Goal: Task Accomplishment & Management: Manage account settings

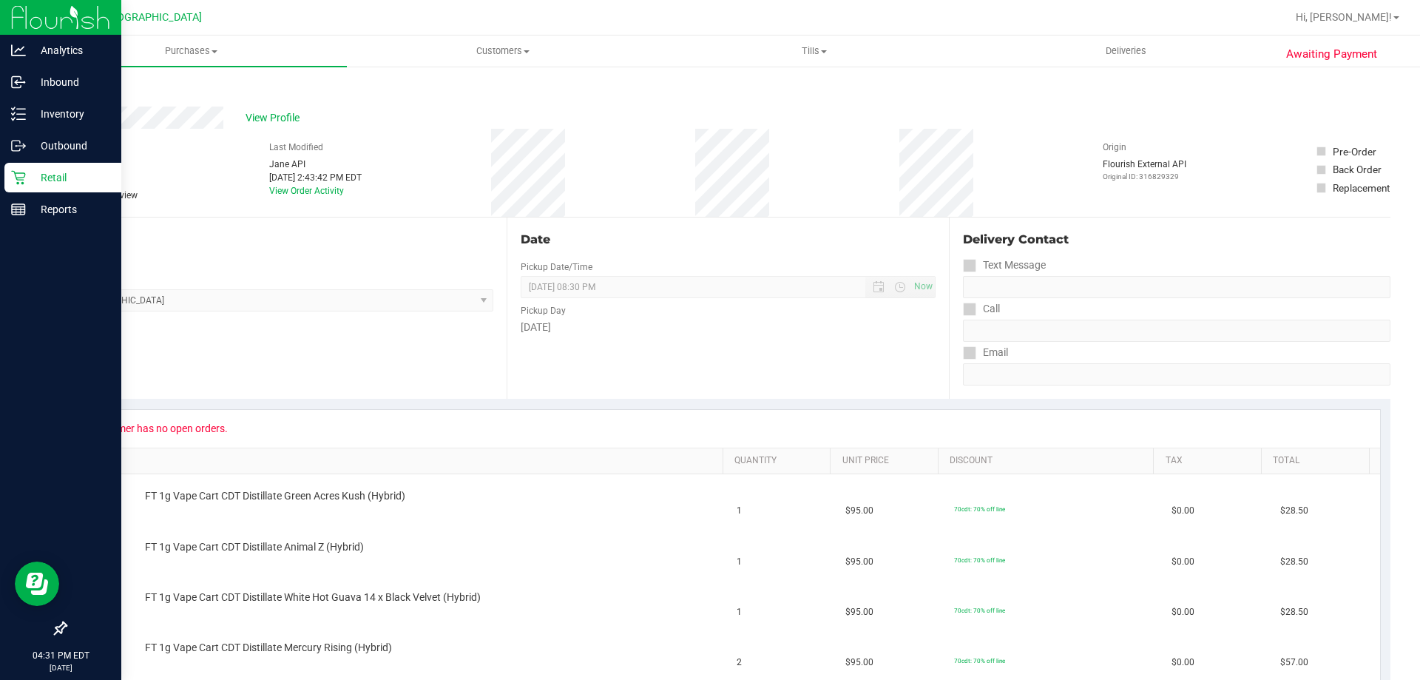
click at [16, 171] on icon at bounding box center [18, 177] width 15 height 15
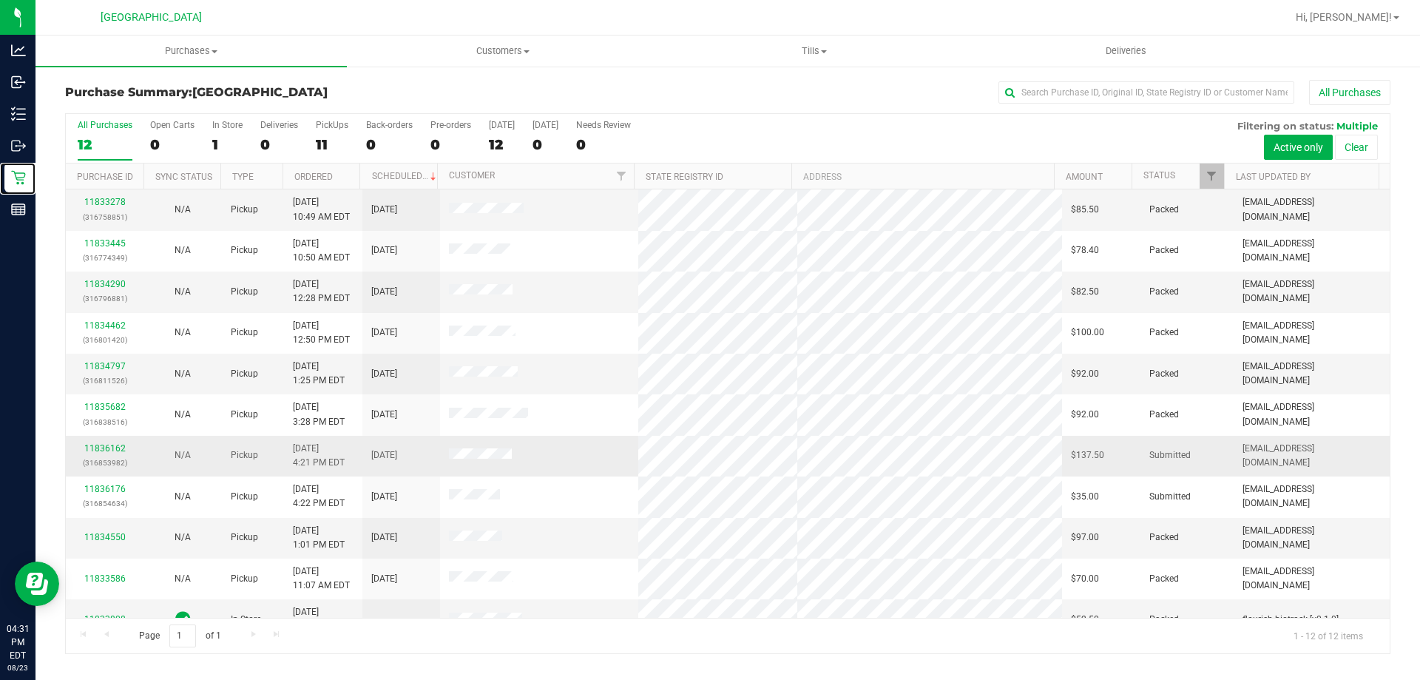
scroll to position [63, 0]
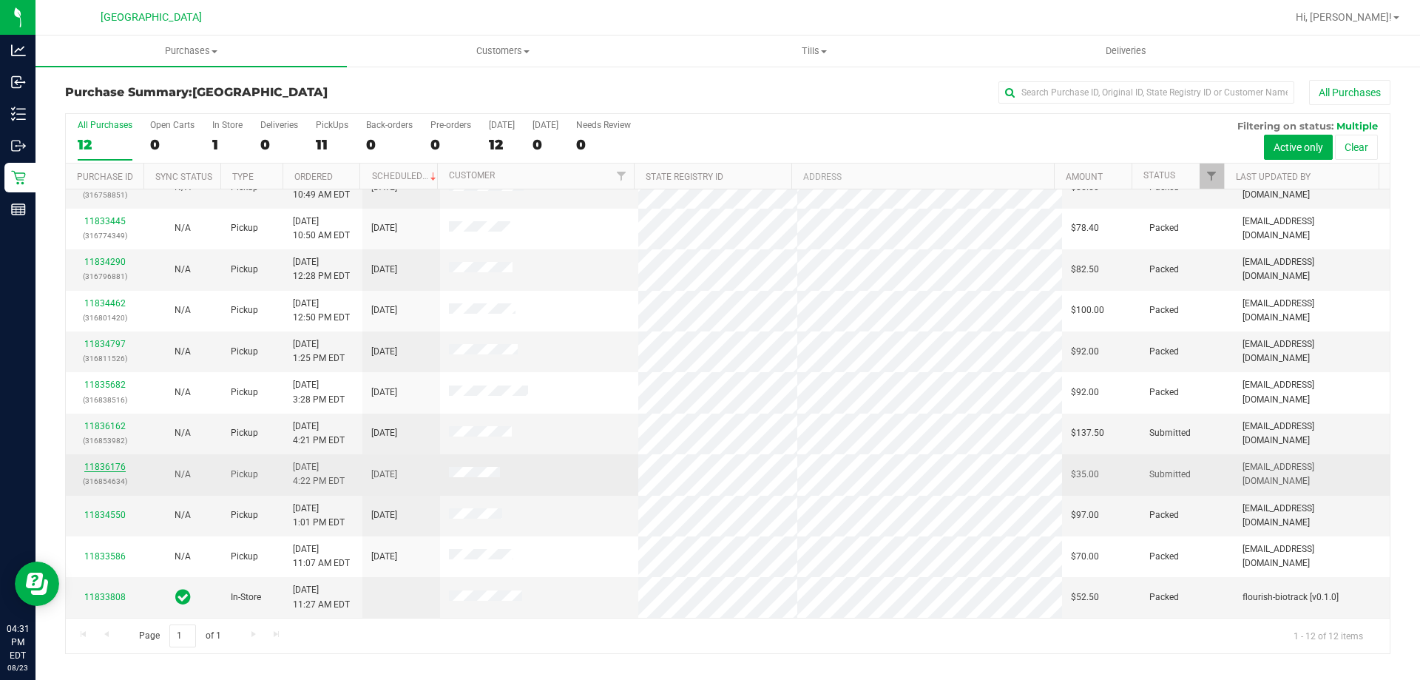
click at [112, 468] on link "11836176" at bounding box center [104, 467] width 41 height 10
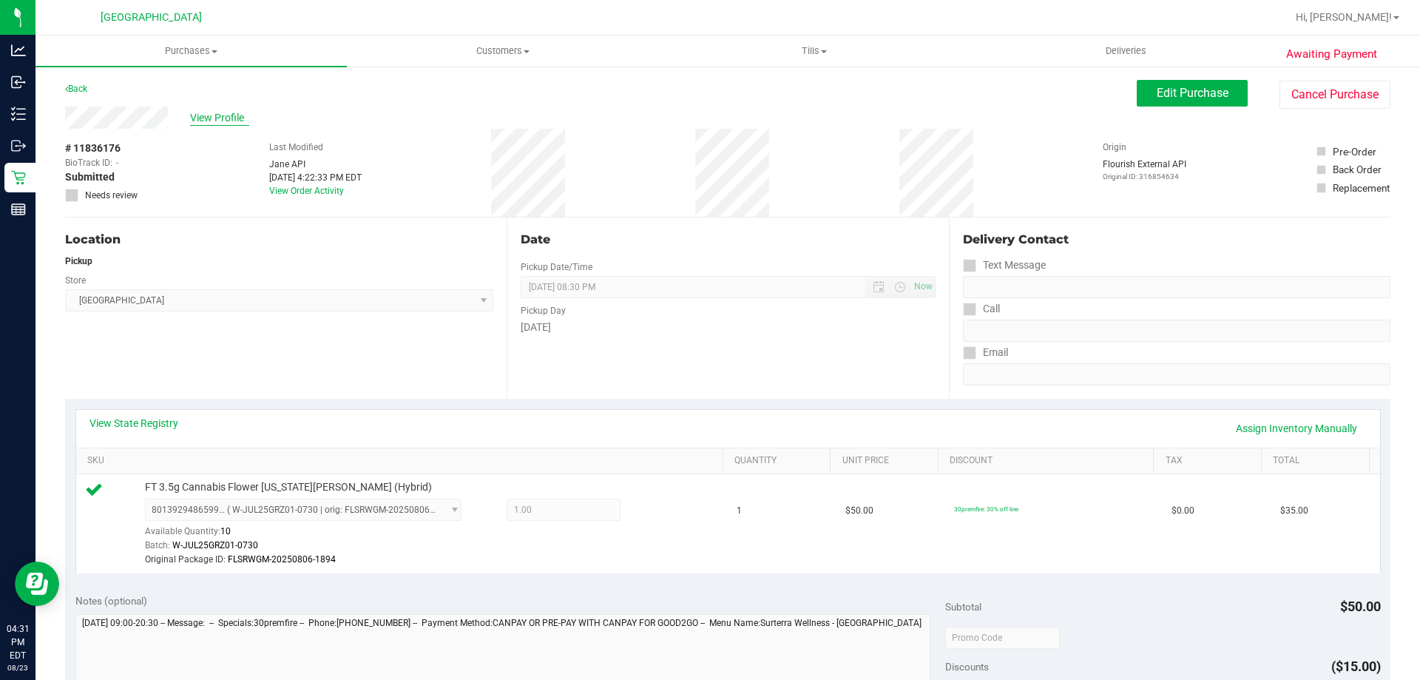
click at [203, 114] on span "View Profile" at bounding box center [219, 118] width 59 height 16
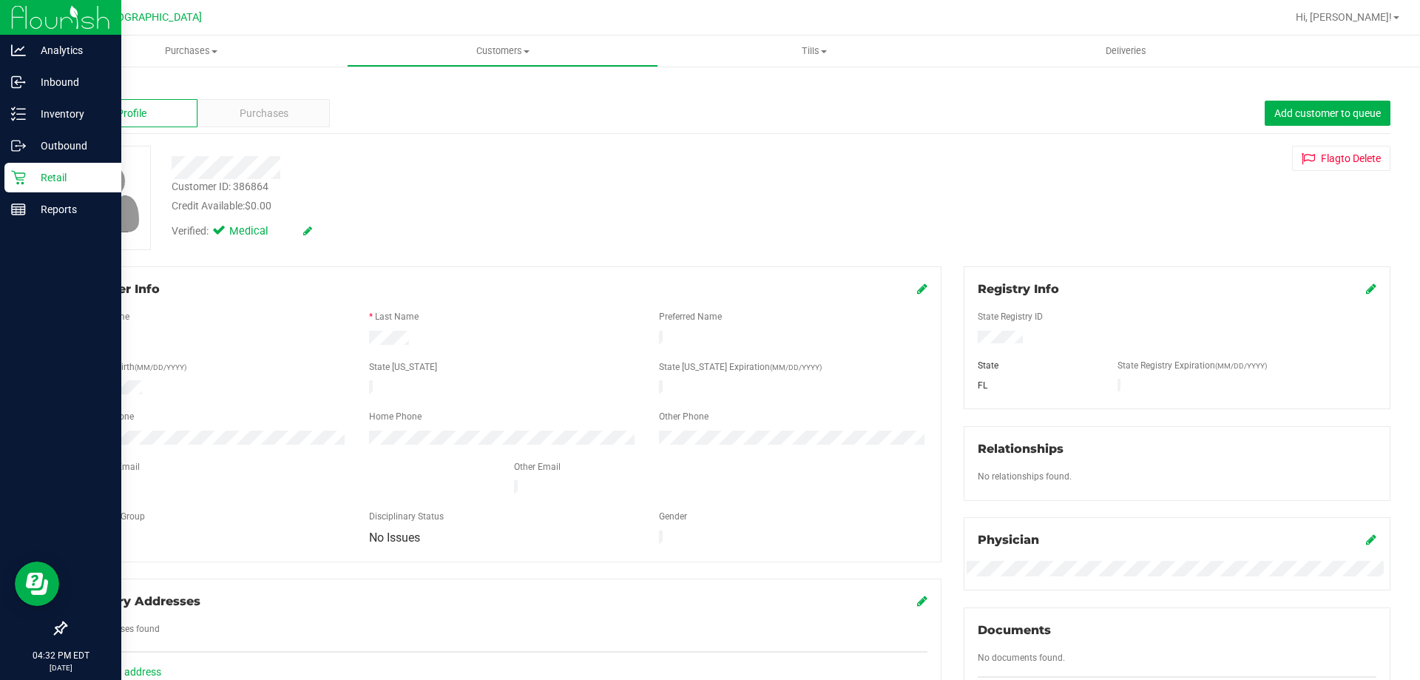
click at [16, 172] on icon at bounding box center [18, 177] width 15 height 15
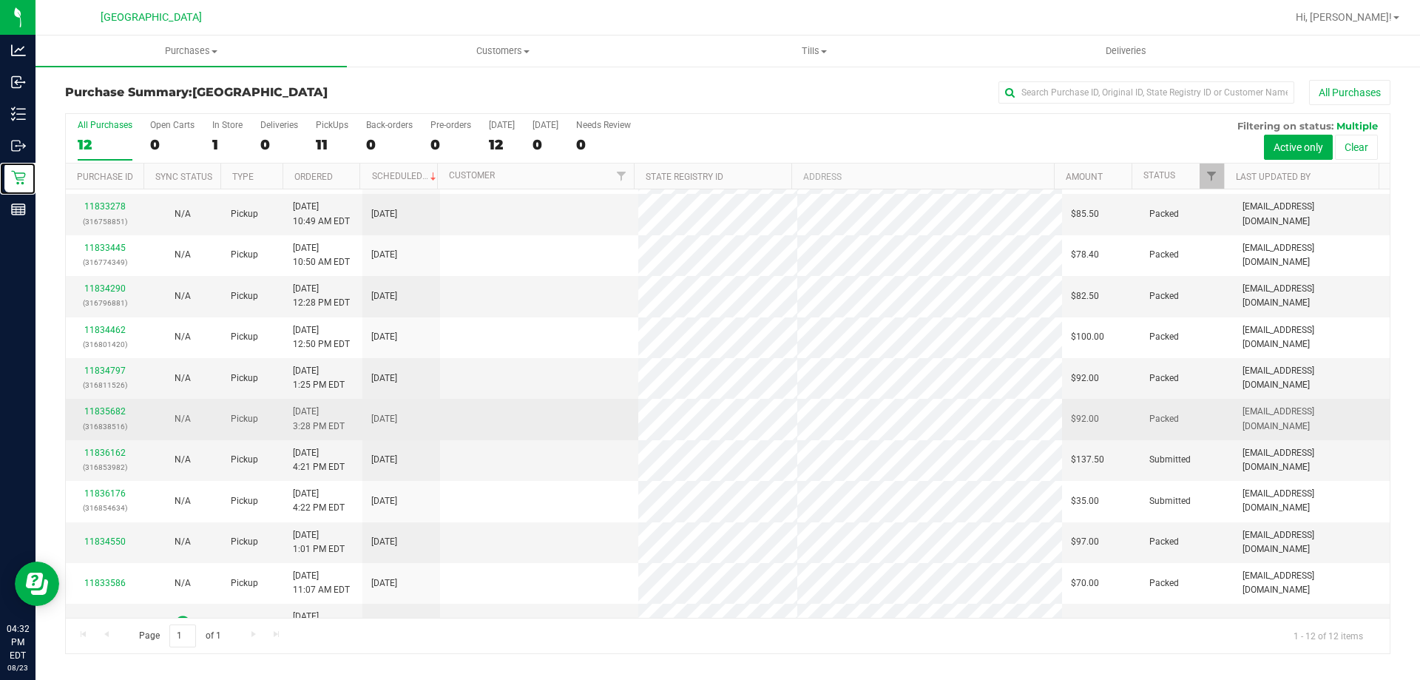
scroll to position [63, 0]
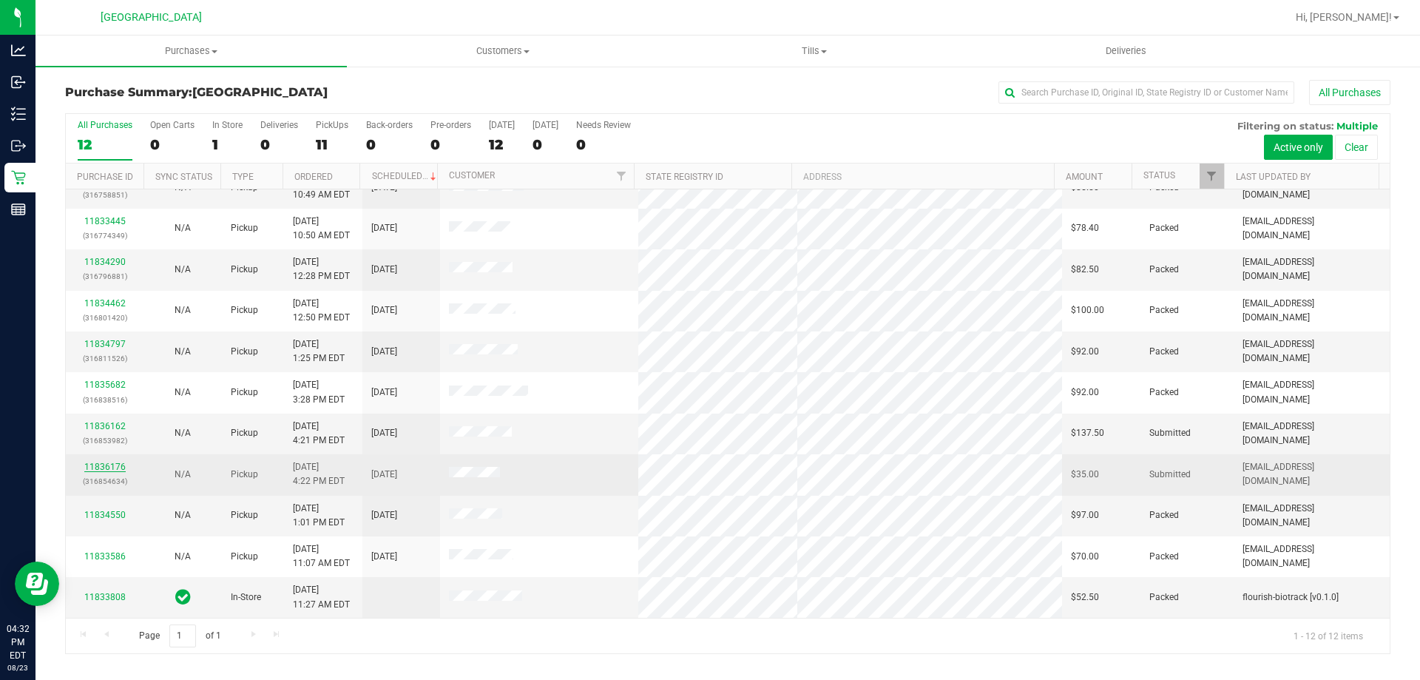
click at [105, 466] on link "11836176" at bounding box center [104, 467] width 41 height 10
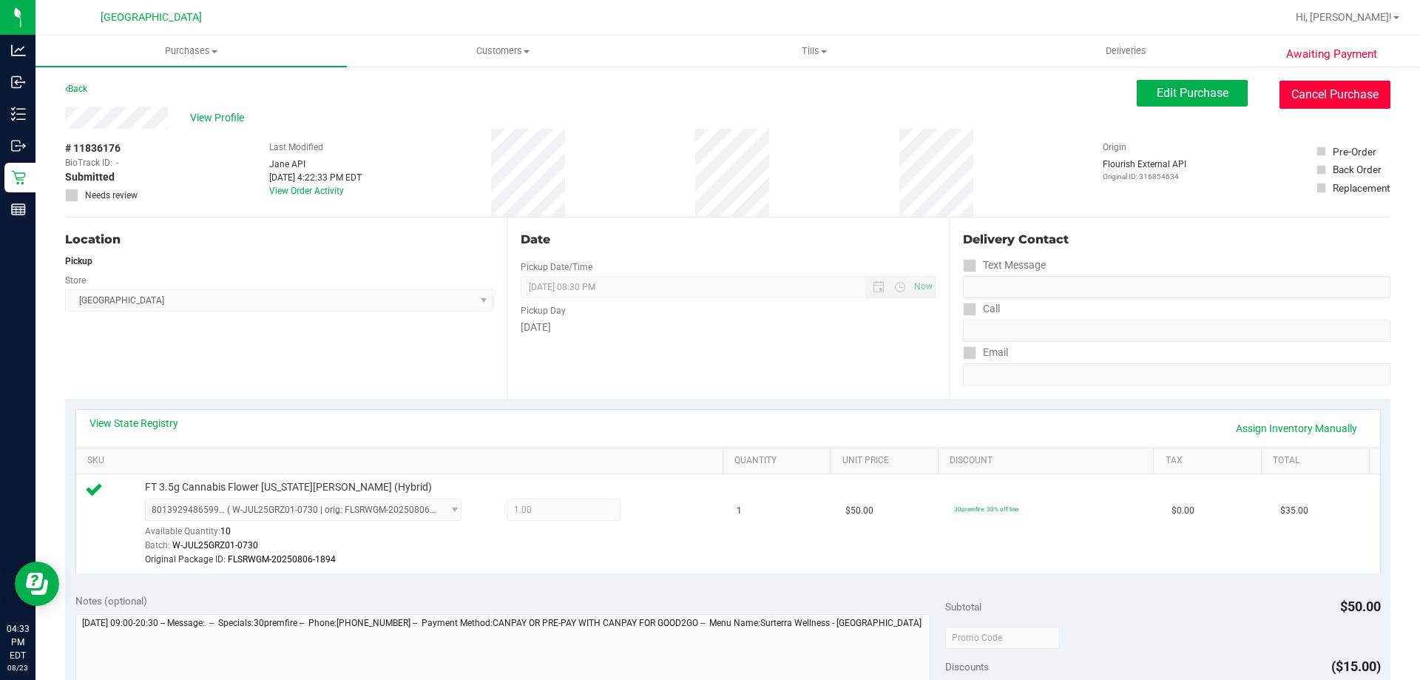
click at [1310, 91] on button "Cancel Purchase" at bounding box center [1334, 95] width 111 height 28
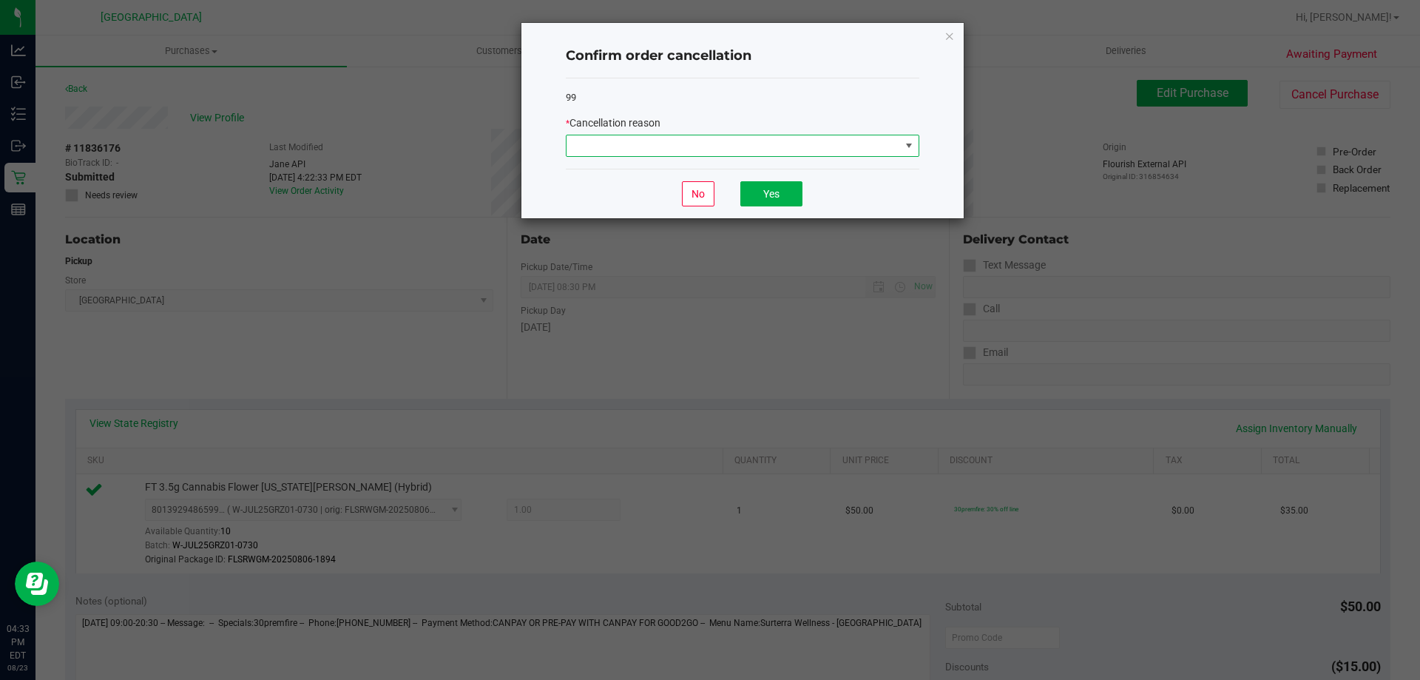
click at [724, 144] on span at bounding box center [734, 145] width 334 height 21
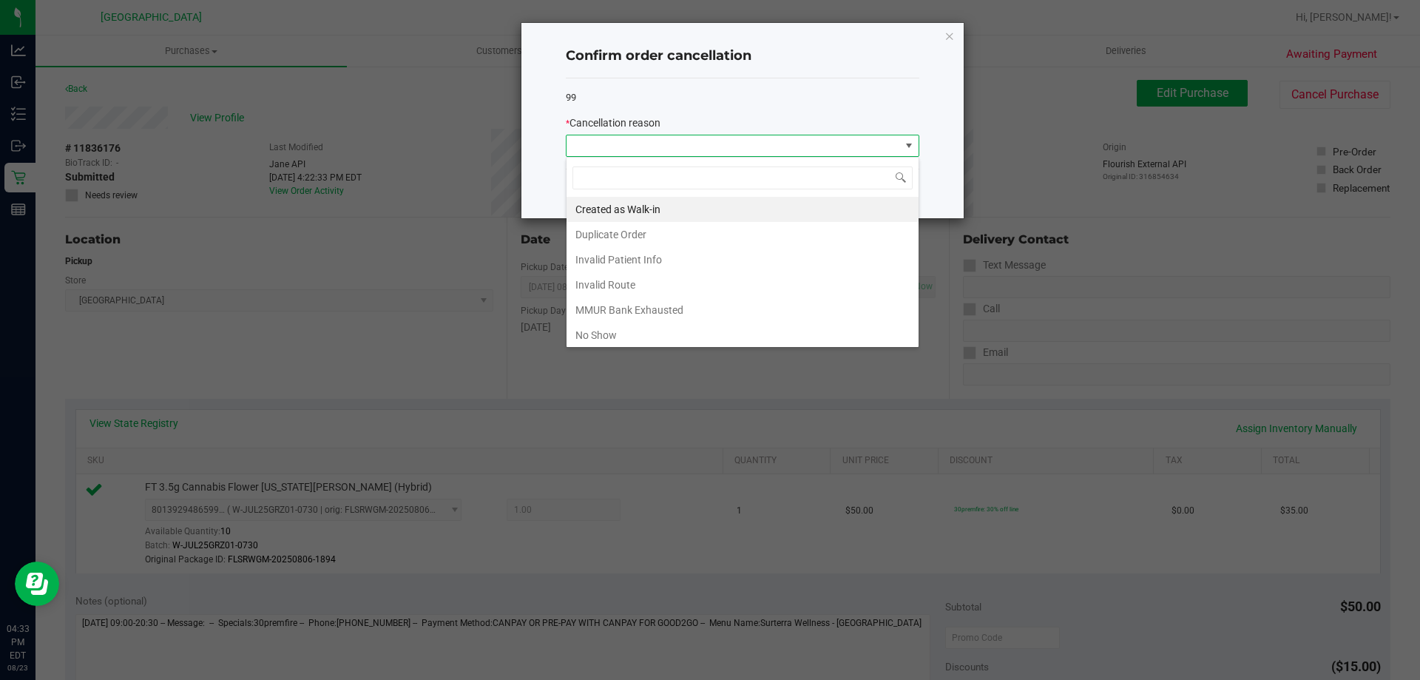
scroll to position [22, 354]
click at [721, 317] on li "MMUR Bank Exhausted" at bounding box center [743, 309] width 352 height 25
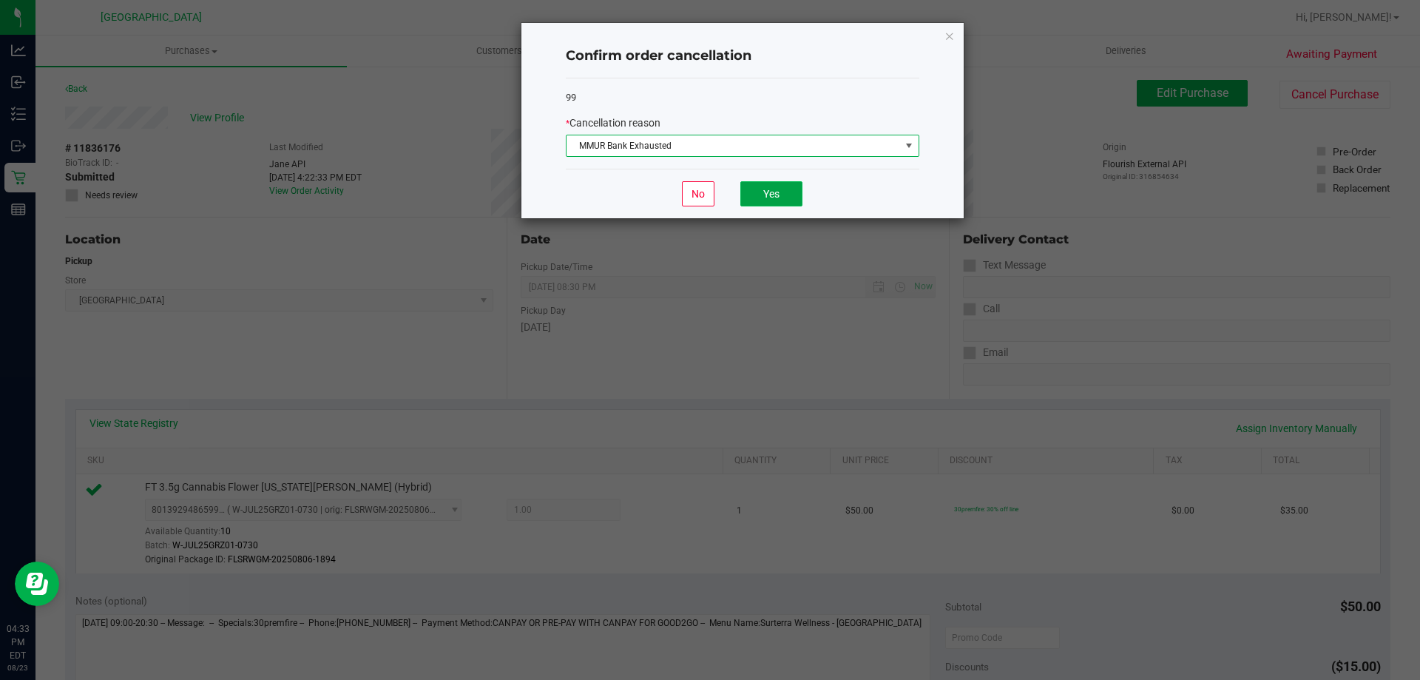
click at [774, 187] on button "Yes" at bounding box center [771, 193] width 62 height 25
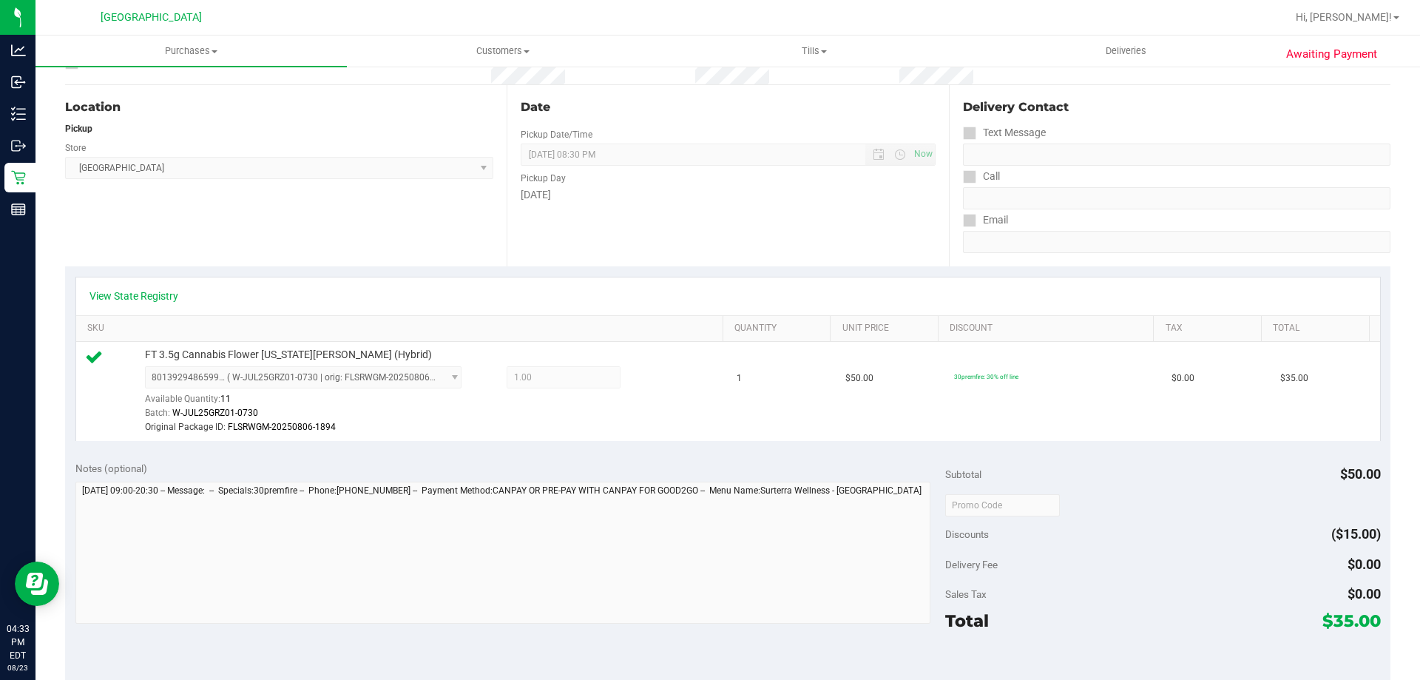
scroll to position [0, 0]
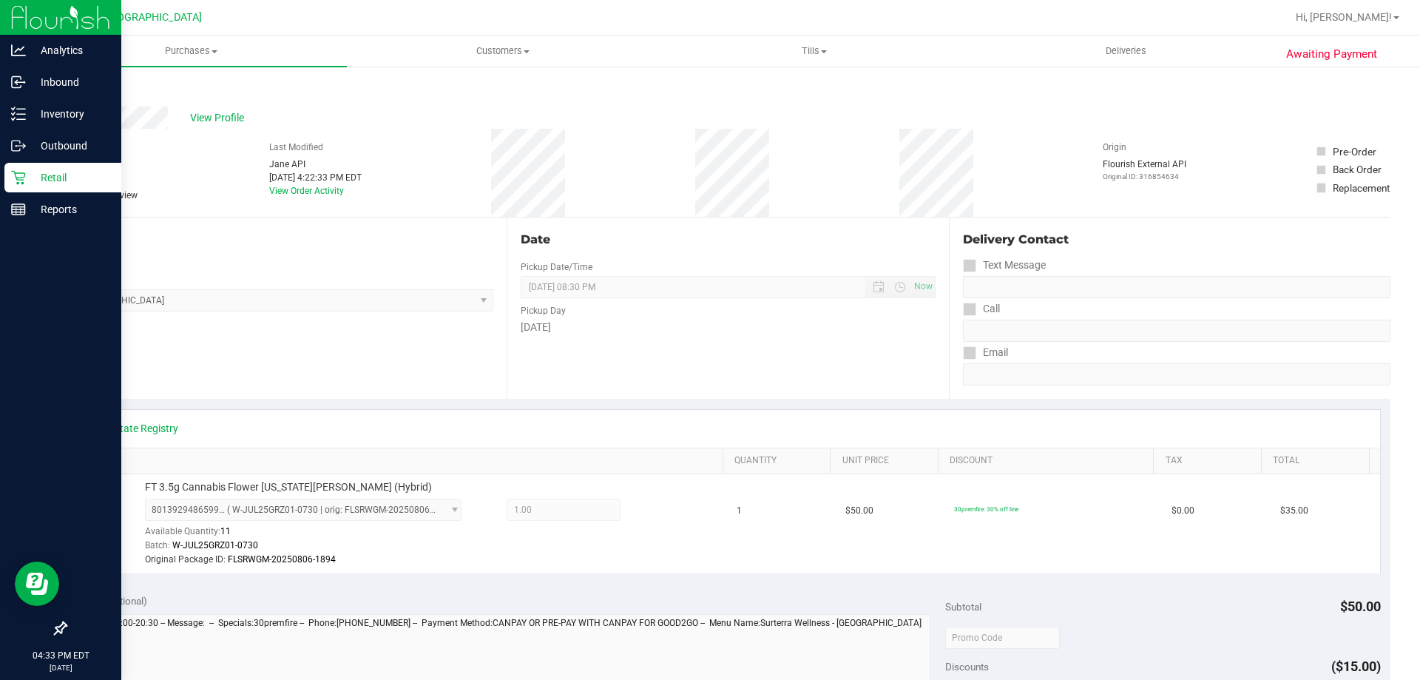
click at [41, 170] on p "Retail" at bounding box center [70, 178] width 89 height 18
